Goal: Task Accomplishment & Management: Use online tool/utility

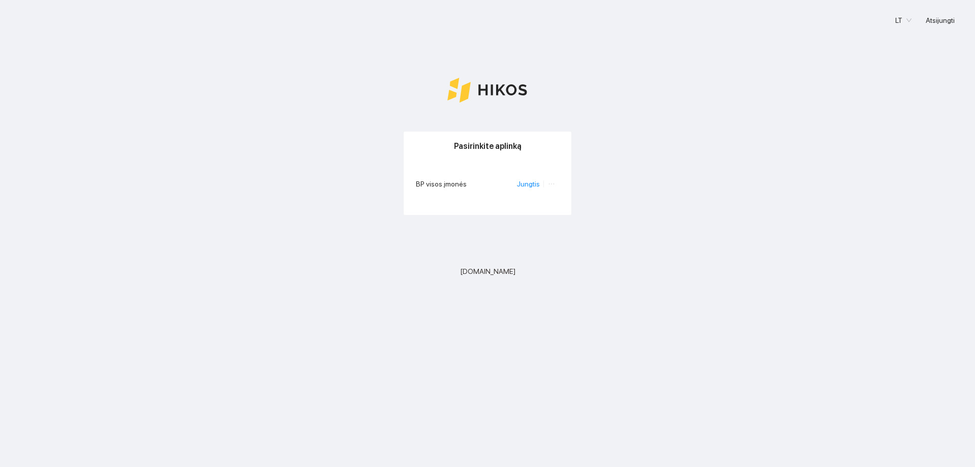
click at [523, 179] on li "Jungtis" at bounding box center [530, 183] width 27 height 11
click at [525, 185] on link "Jungtis" at bounding box center [528, 184] width 23 height 8
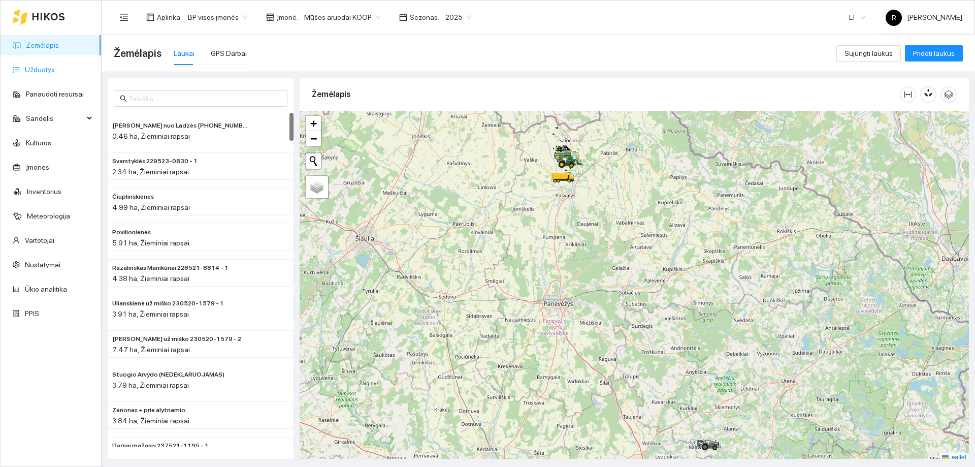
click at [44, 68] on link "Užduotys" at bounding box center [40, 70] width 30 height 8
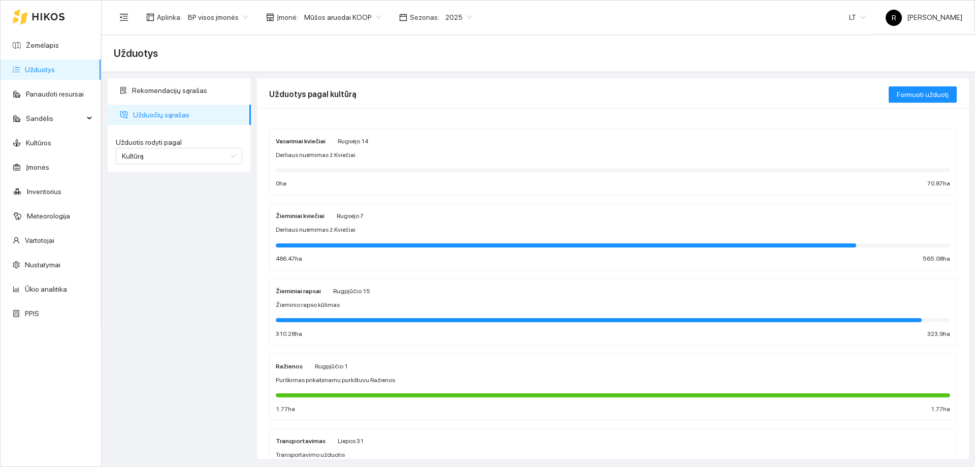
click at [340, 221] on div "Rugsėjo 7" at bounding box center [350, 215] width 27 height 11
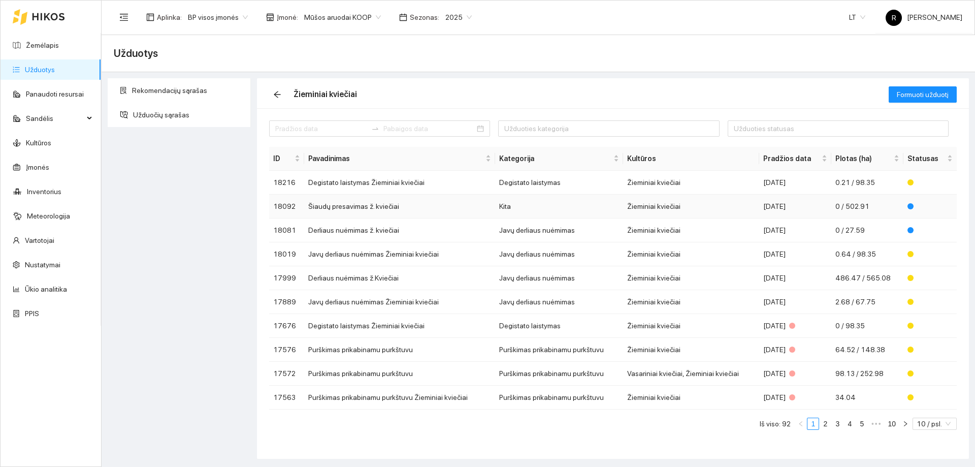
click at [377, 205] on td "Šiaudų presavimas ž. kviečiai" at bounding box center [399, 207] width 190 height 24
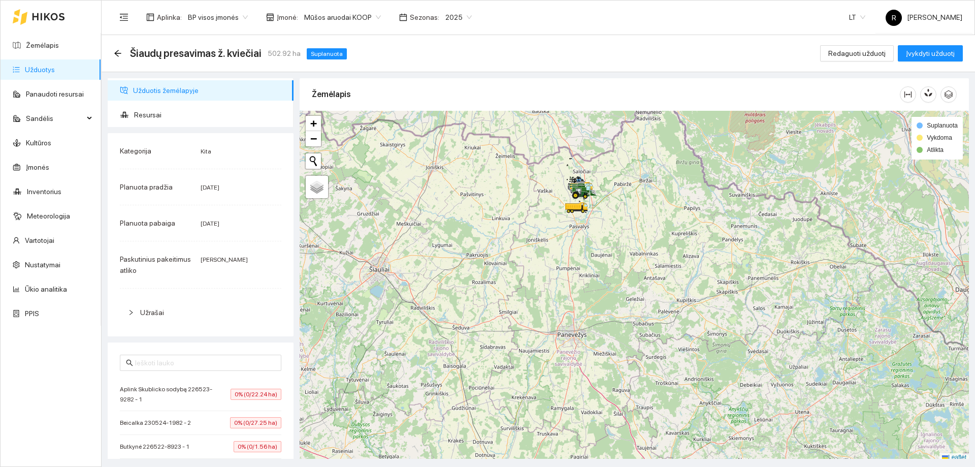
scroll to position [3, 0]
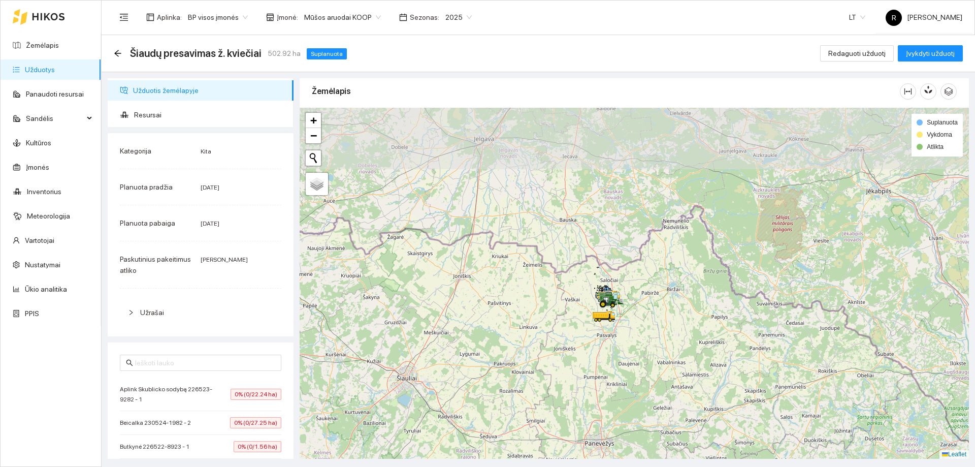
drag, startPoint x: 607, startPoint y: 229, endPoint x: 649, endPoint y: 372, distance: 148.5
click at [649, 372] on div at bounding box center [634, 283] width 669 height 351
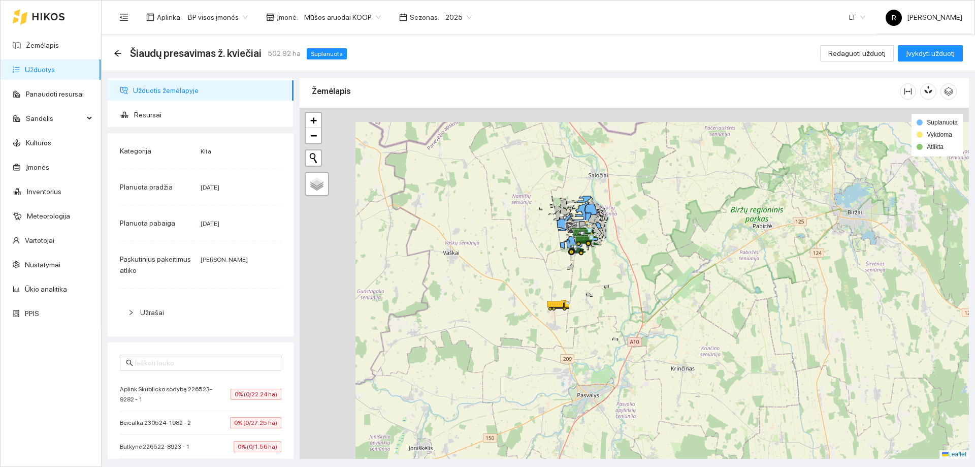
drag, startPoint x: 584, startPoint y: 242, endPoint x: 656, endPoint y: 364, distance: 141.4
click at [656, 364] on div at bounding box center [634, 283] width 669 height 351
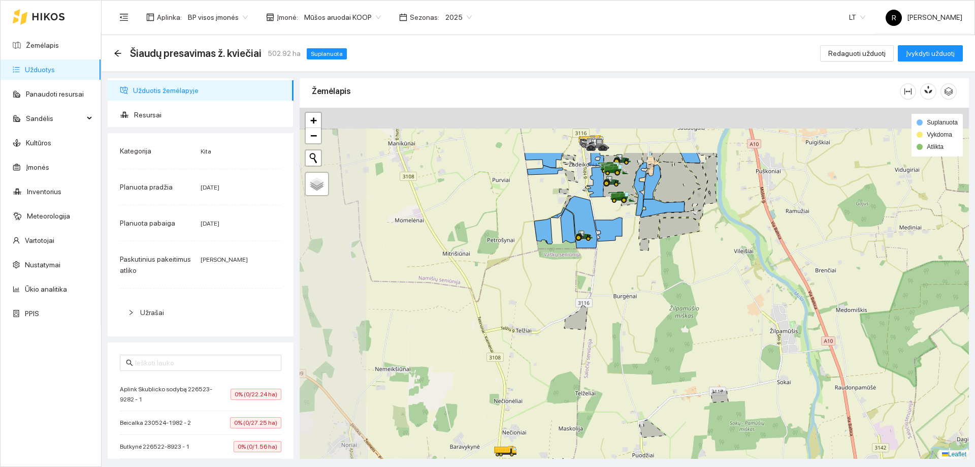
drag, startPoint x: 675, startPoint y: 356, endPoint x: 684, endPoint y: 349, distance: 11.2
click at [683, 359] on div at bounding box center [634, 283] width 669 height 351
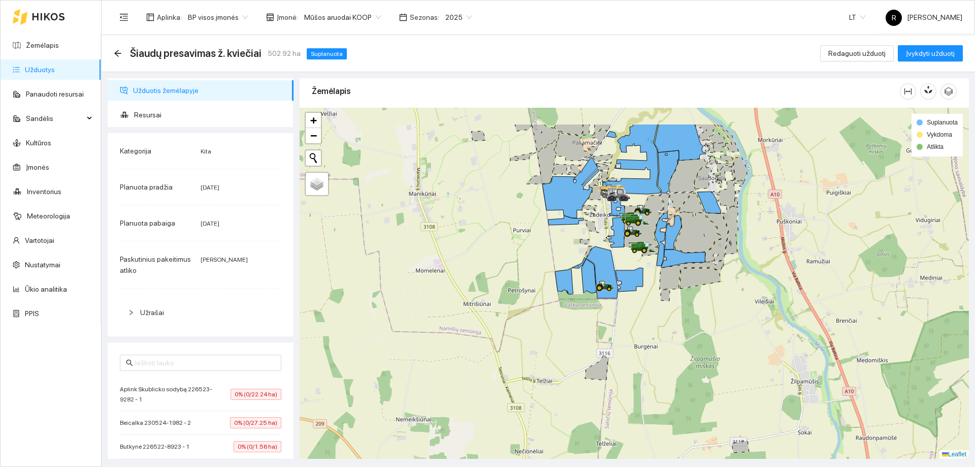
drag, startPoint x: 681, startPoint y: 329, endPoint x: 688, endPoint y: 371, distance: 42.2
click at [688, 371] on div at bounding box center [634, 283] width 669 height 351
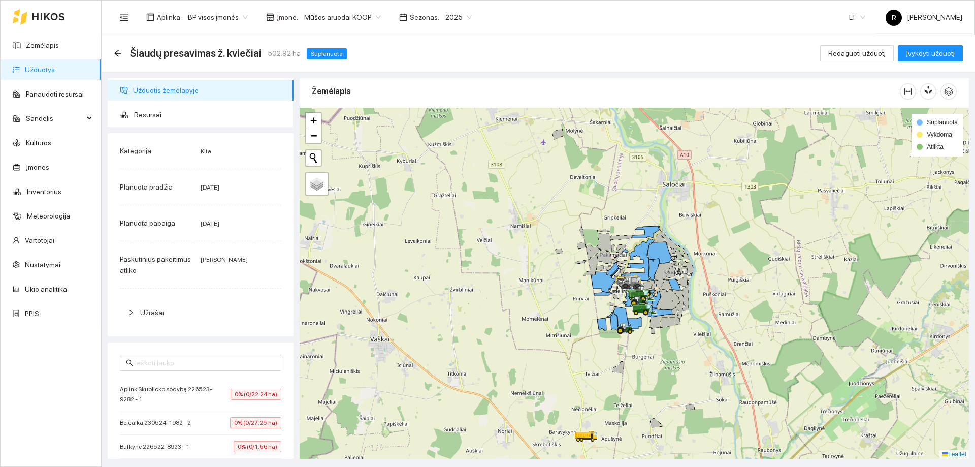
drag, startPoint x: 564, startPoint y: 376, endPoint x: 568, endPoint y: 245, distance: 131.1
click at [568, 245] on div at bounding box center [634, 283] width 669 height 351
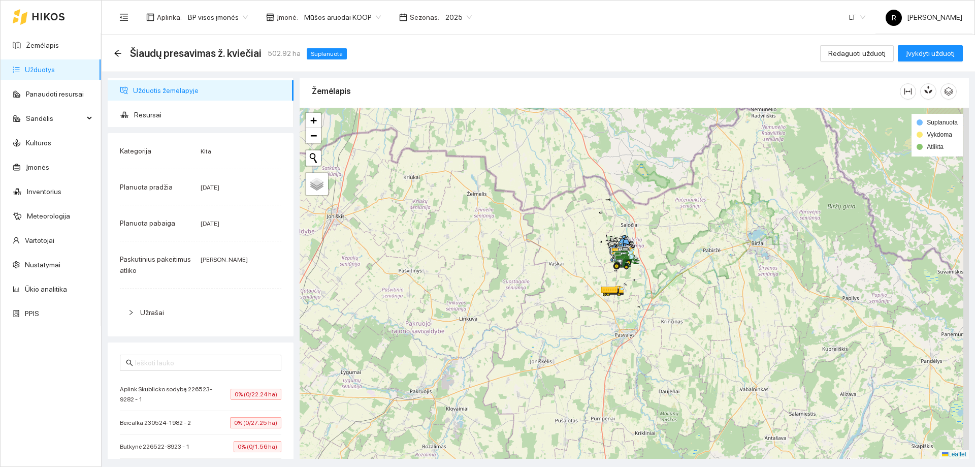
drag, startPoint x: 590, startPoint y: 333, endPoint x: 594, endPoint y: 277, distance: 55.5
click at [593, 279] on div at bounding box center [634, 283] width 669 height 351
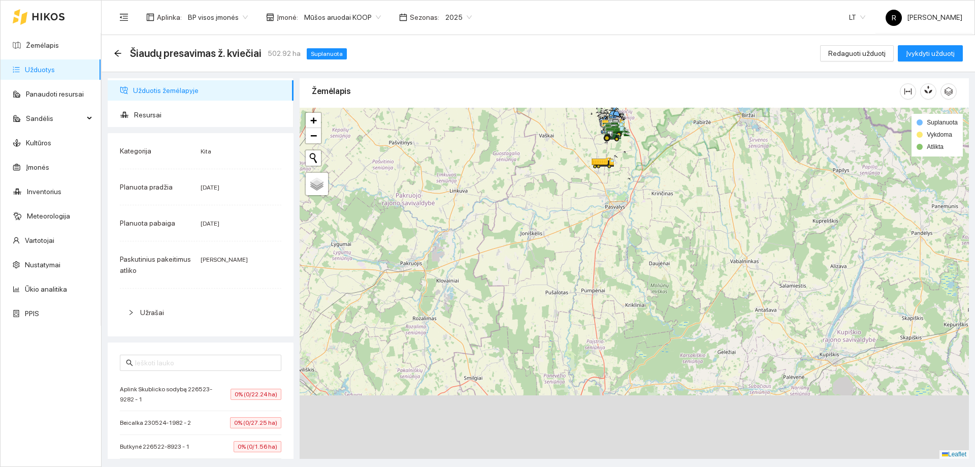
drag, startPoint x: 641, startPoint y: 369, endPoint x: 626, endPoint y: 290, distance: 80.3
click at [626, 290] on div at bounding box center [634, 283] width 669 height 351
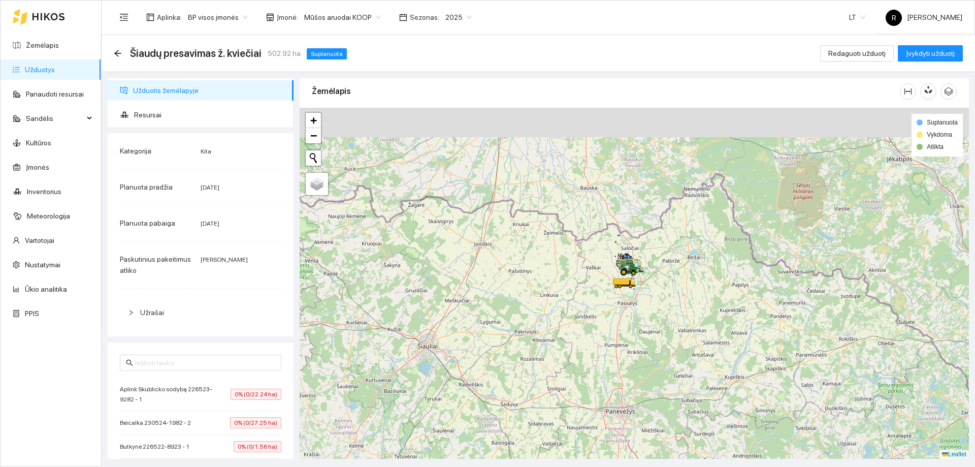
click at [703, 345] on div at bounding box center [634, 283] width 669 height 351
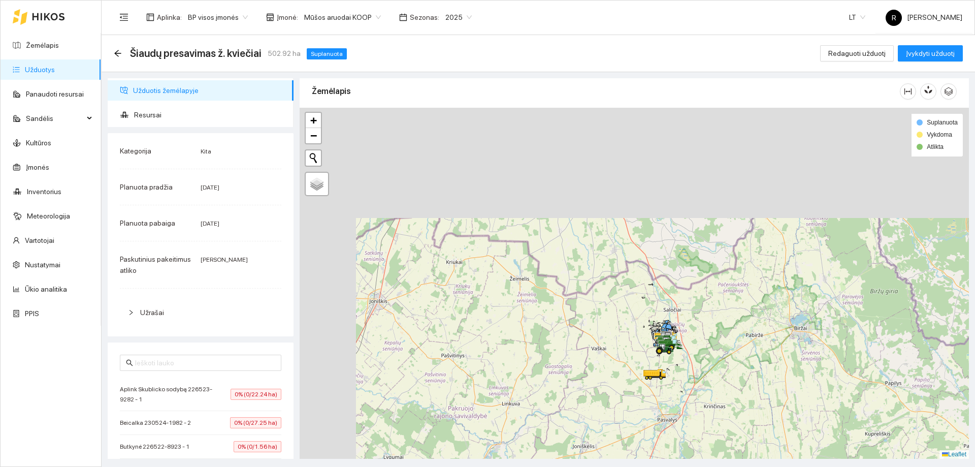
drag, startPoint x: 653, startPoint y: 243, endPoint x: 753, endPoint y: 381, distance: 170.6
click at [753, 381] on div at bounding box center [634, 283] width 669 height 351
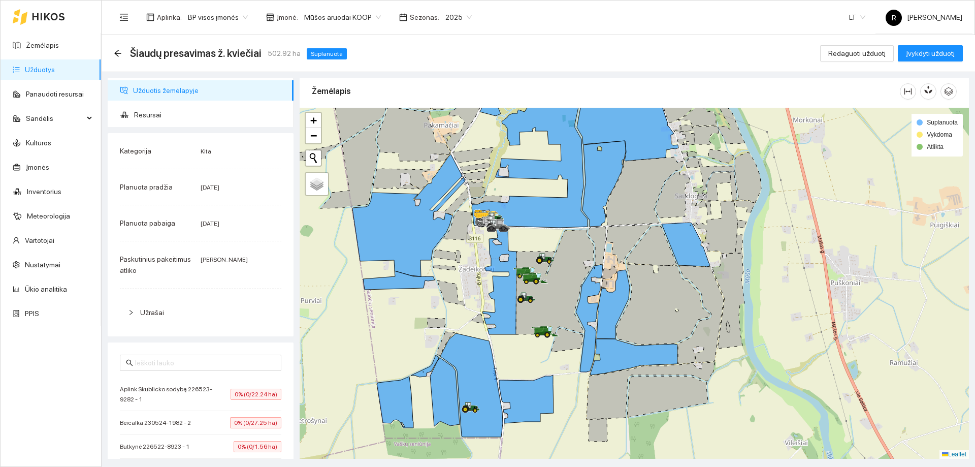
drag, startPoint x: 525, startPoint y: 262, endPoint x: 773, endPoint y: 356, distance: 265.5
click at [594, 334] on icon at bounding box center [555, 282] width 78 height 105
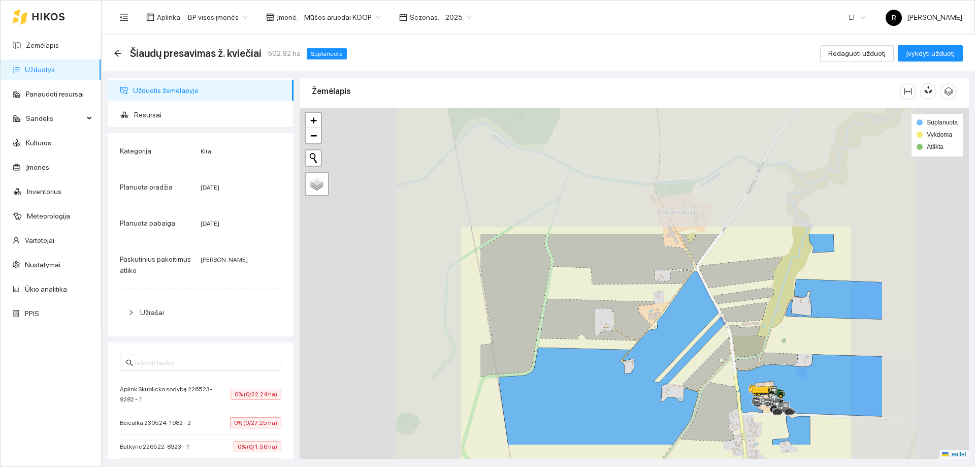
drag, startPoint x: 722, startPoint y: 386, endPoint x: 725, endPoint y: 295, distance: 91.5
click at [725, 295] on g at bounding box center [681, 344] width 402 height 220
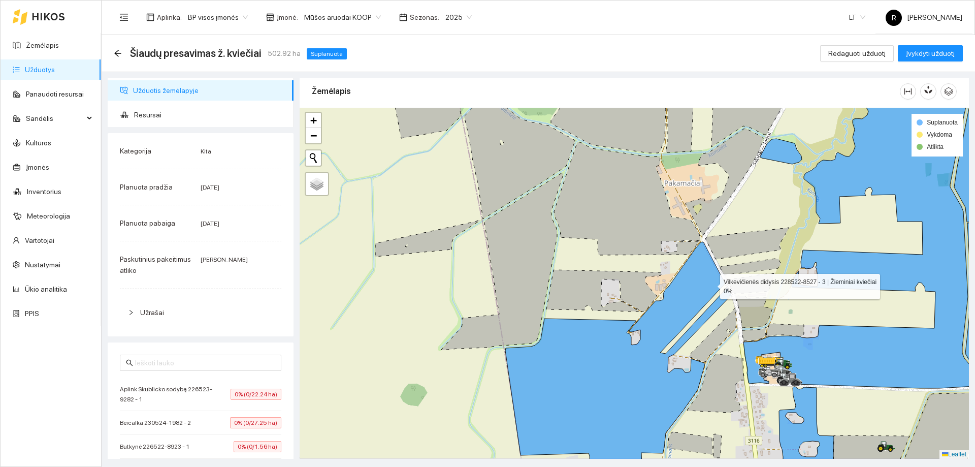
drag, startPoint x: 702, startPoint y: 324, endPoint x: 714, endPoint y: 201, distance: 123.5
click at [714, 242] on icon at bounding box center [618, 353] width 226 height 223
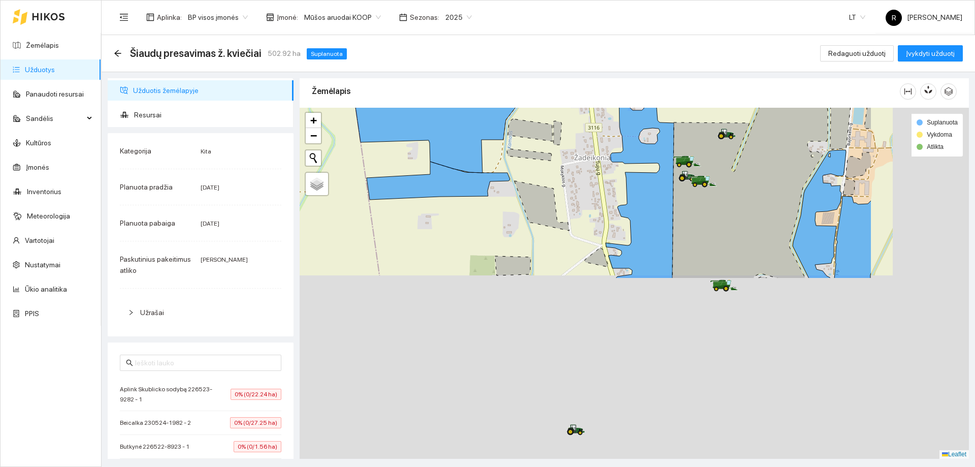
drag, startPoint x: 675, startPoint y: 361, endPoint x: 506, endPoint y: 135, distance: 282.4
click at [507, 149] on icon at bounding box center [529, 155] width 45 height 12
